Goal: Find specific page/section

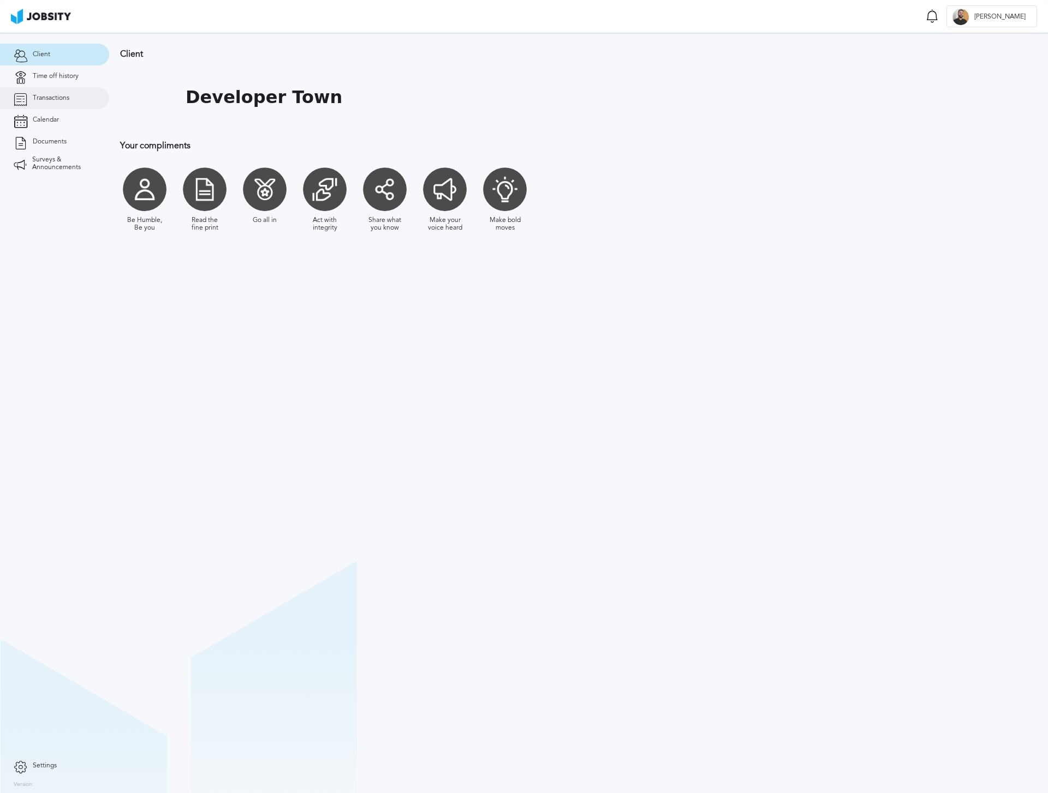
click at [61, 97] on span "Transactions" at bounding box center [51, 98] width 37 height 8
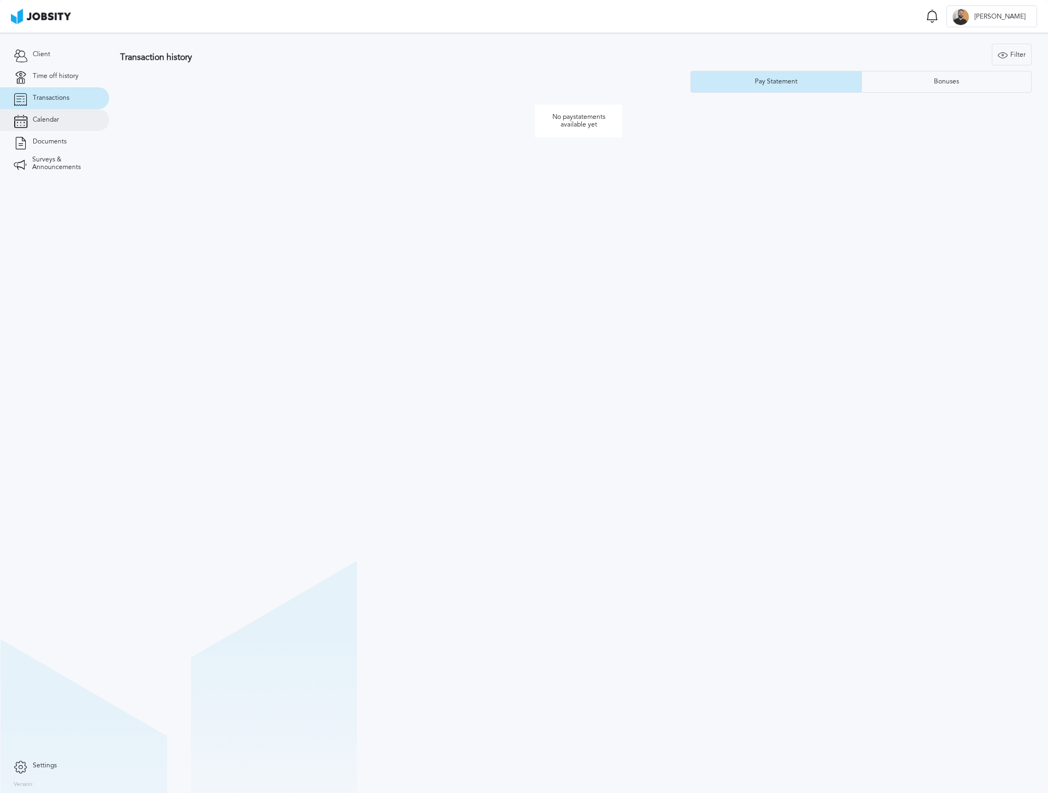
click at [56, 128] on link "Calendar" at bounding box center [54, 120] width 109 height 22
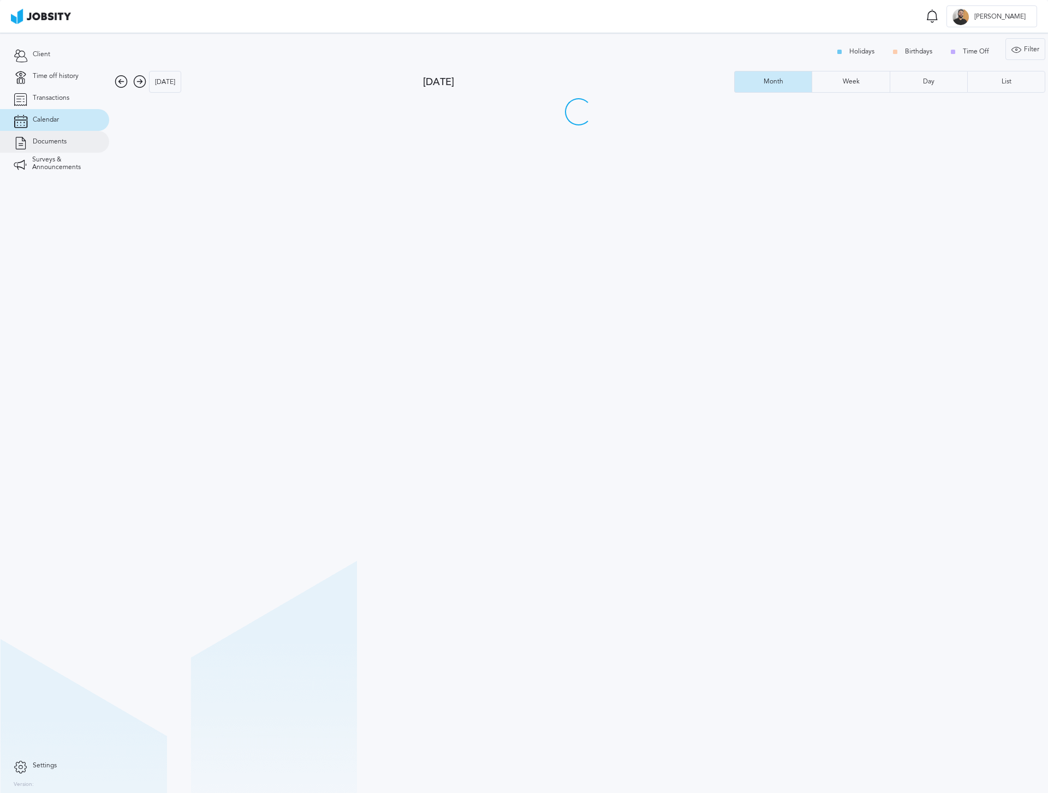
click at [56, 138] on span "Documents" at bounding box center [50, 142] width 34 height 8
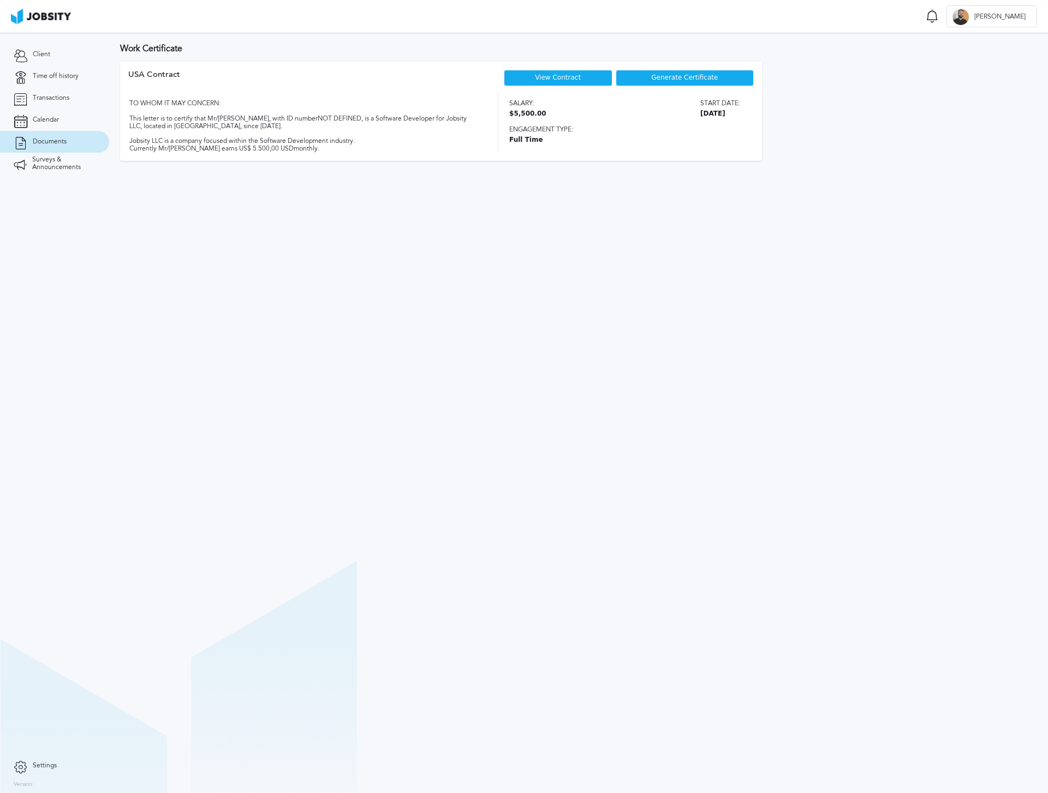
click at [557, 71] on div "View Contract" at bounding box center [558, 78] width 109 height 16
click at [540, 77] on link "View Contract" at bounding box center [558, 78] width 46 height 8
